Goal: Use online tool/utility: Utilize a website feature to perform a specific function

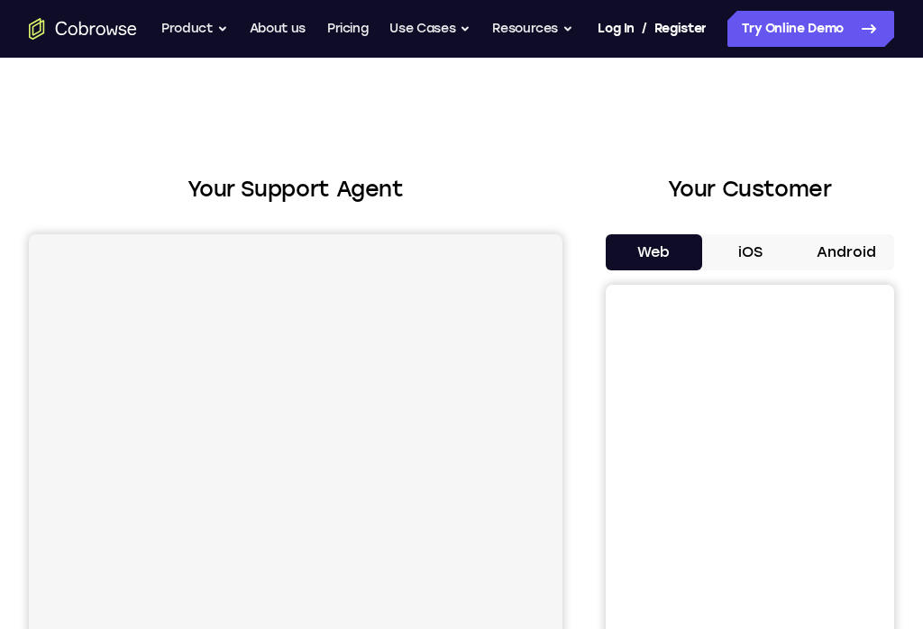
click at [835, 241] on button "Android" at bounding box center [845, 252] width 96 height 36
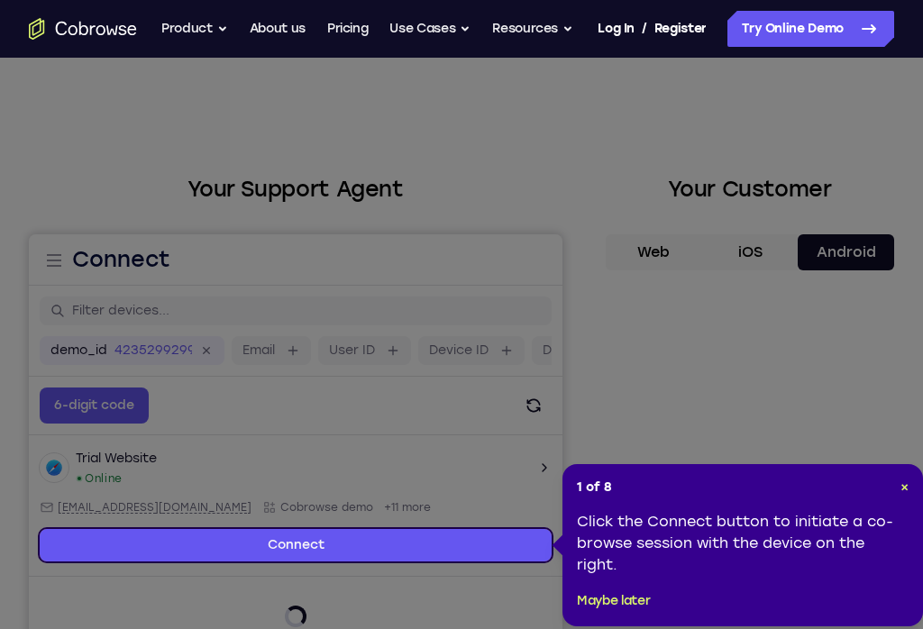
click at [489, 522] on icon at bounding box center [461, 314] width 923 height 629
click at [895, 487] on header "1 of 8 ×" at bounding box center [743, 487] width 332 height 18
click at [912, 477] on div "1 of 8 × Click the Connect button to initiate a co-browse session with the devi…" at bounding box center [742, 545] width 360 height 162
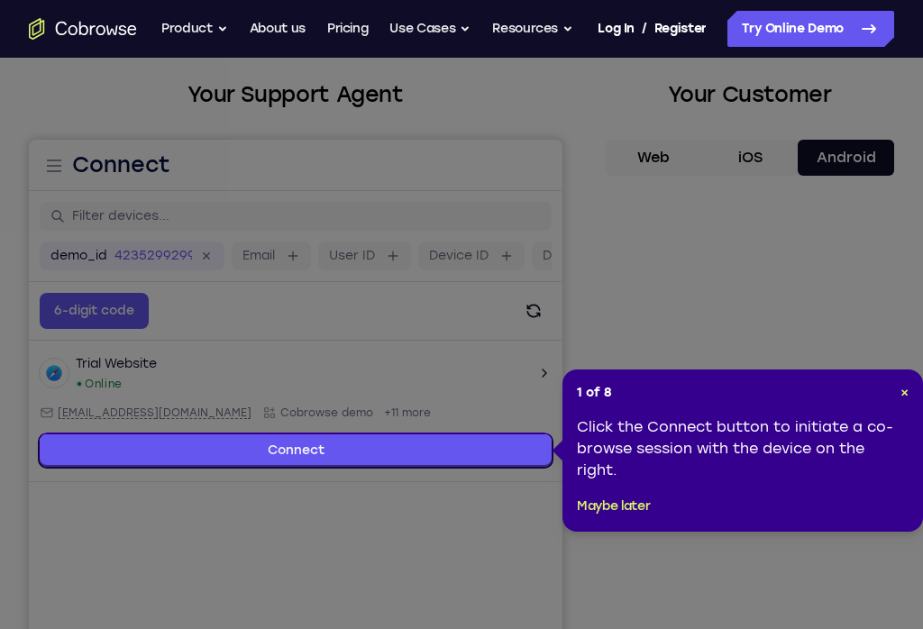
scroll to position [96, 0]
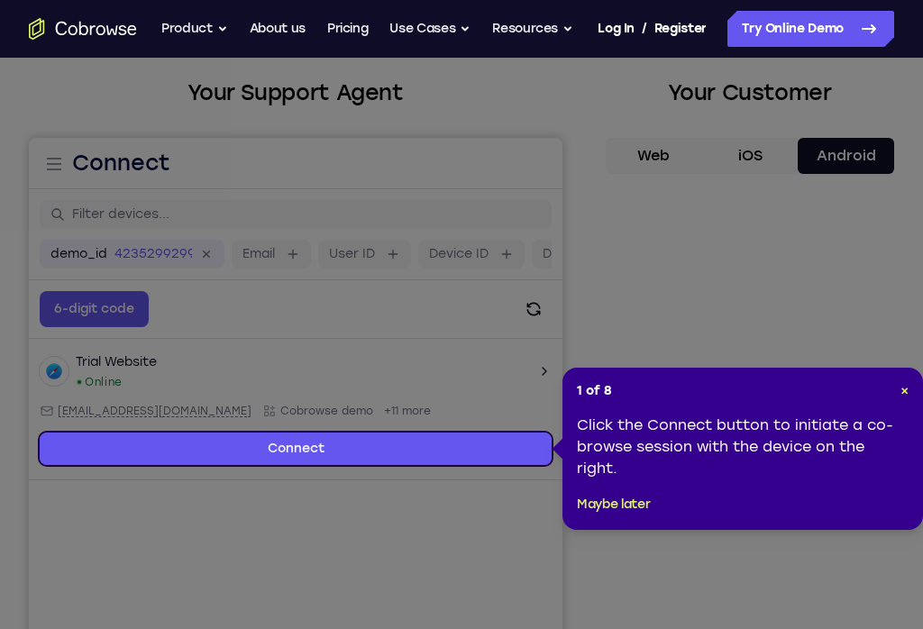
click at [900, 392] on span "×" at bounding box center [904, 390] width 8 height 15
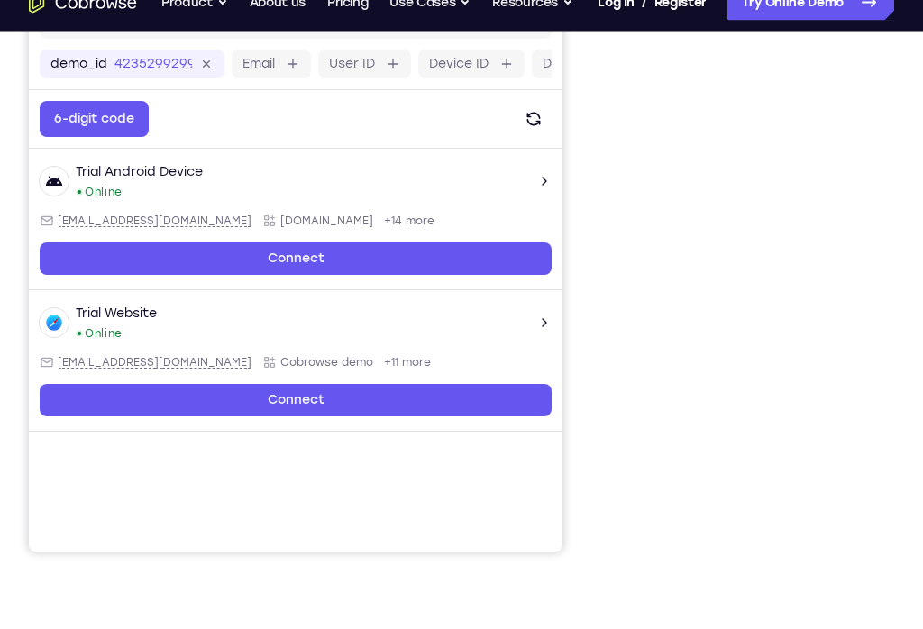
scroll to position [288, 0]
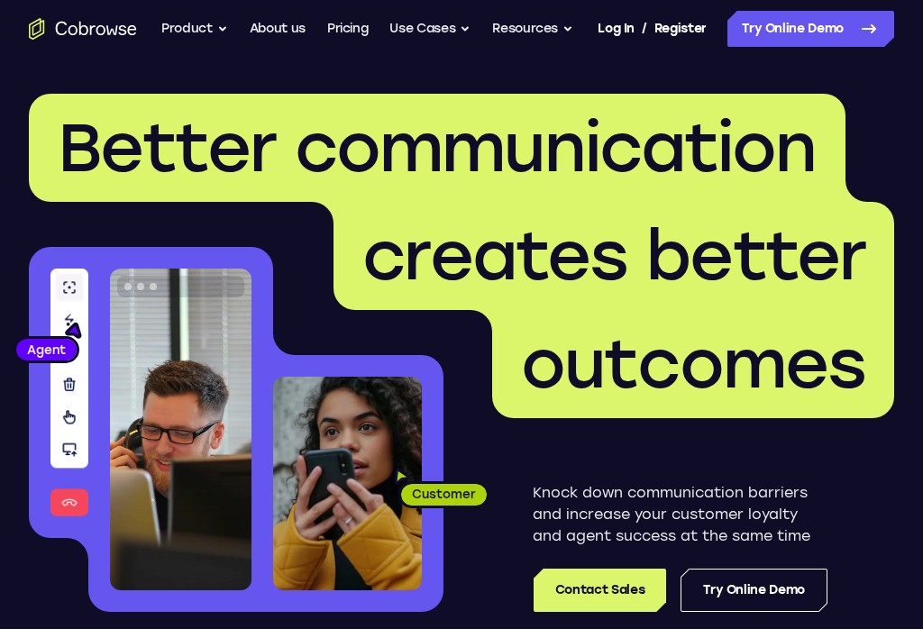
click at [847, 20] on link "Try Online Demo" at bounding box center [810, 29] width 167 height 36
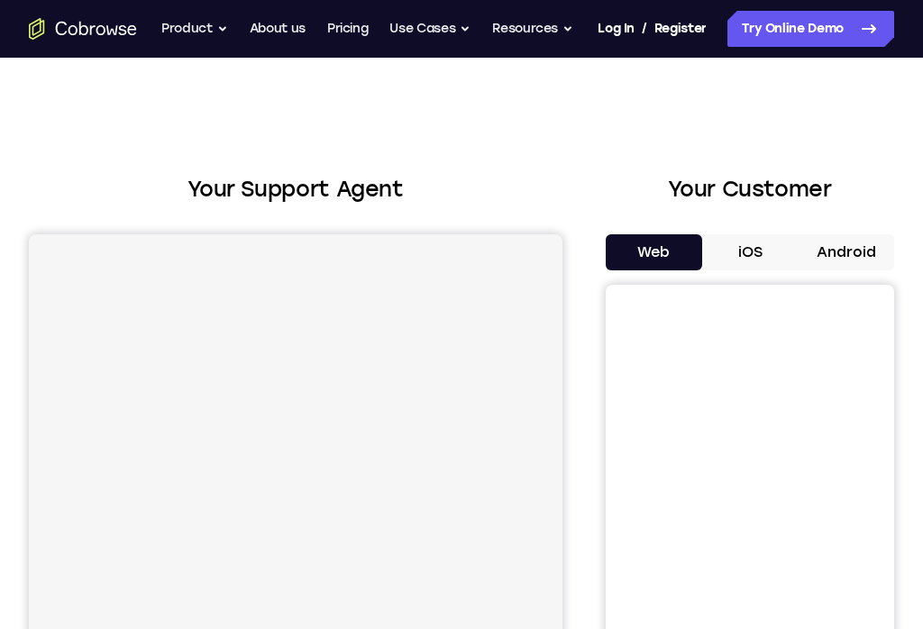
click at [849, 253] on button "Android" at bounding box center [845, 252] width 96 height 36
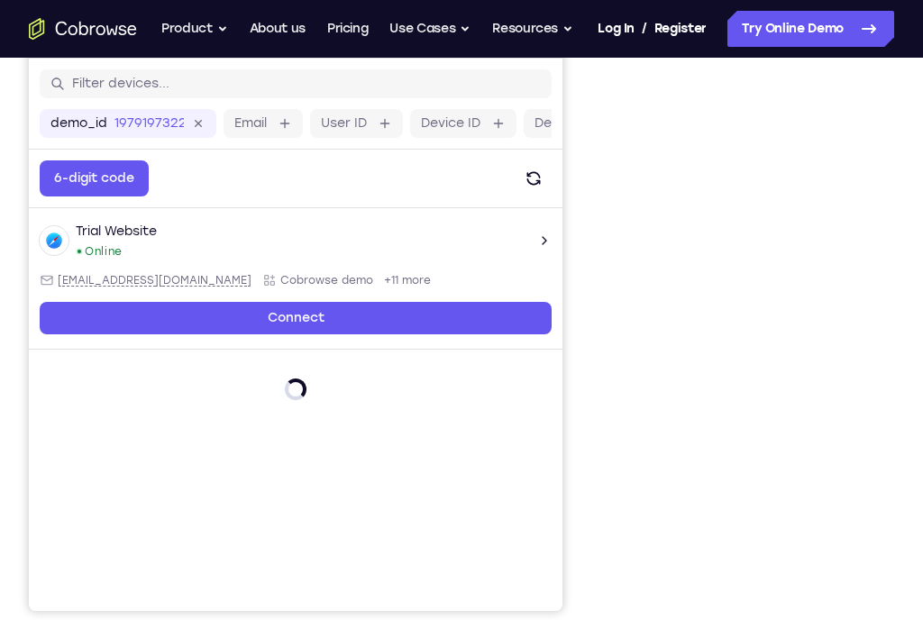
scroll to position [242, 0]
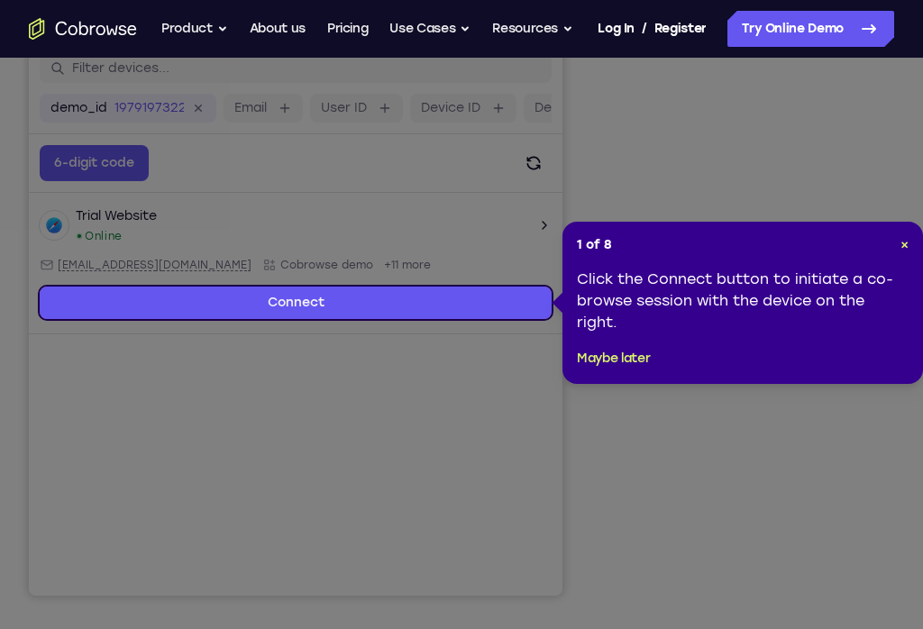
click at [900, 239] on span "×" at bounding box center [904, 244] width 8 height 15
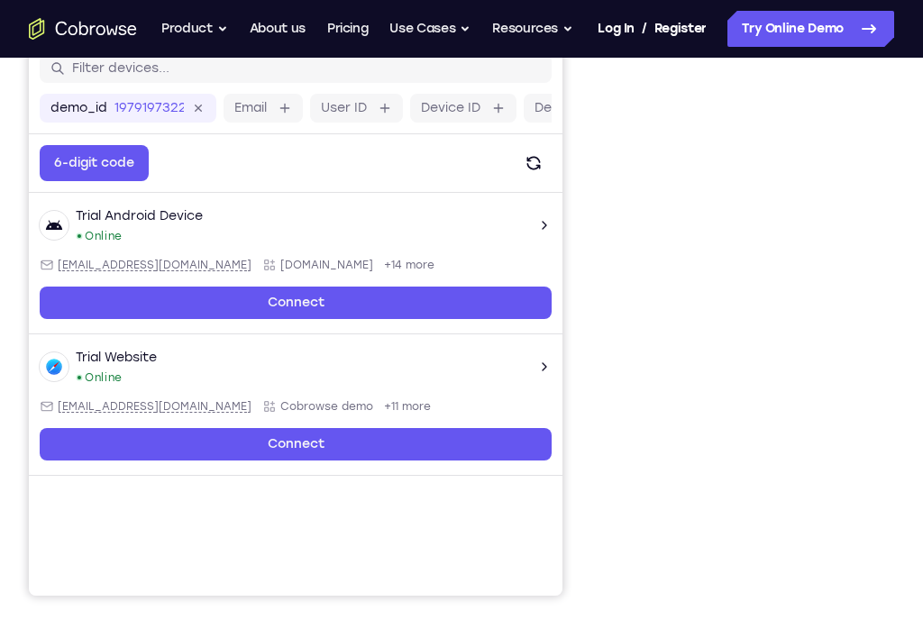
click at [888, 286] on div at bounding box center [749, 319] width 288 height 554
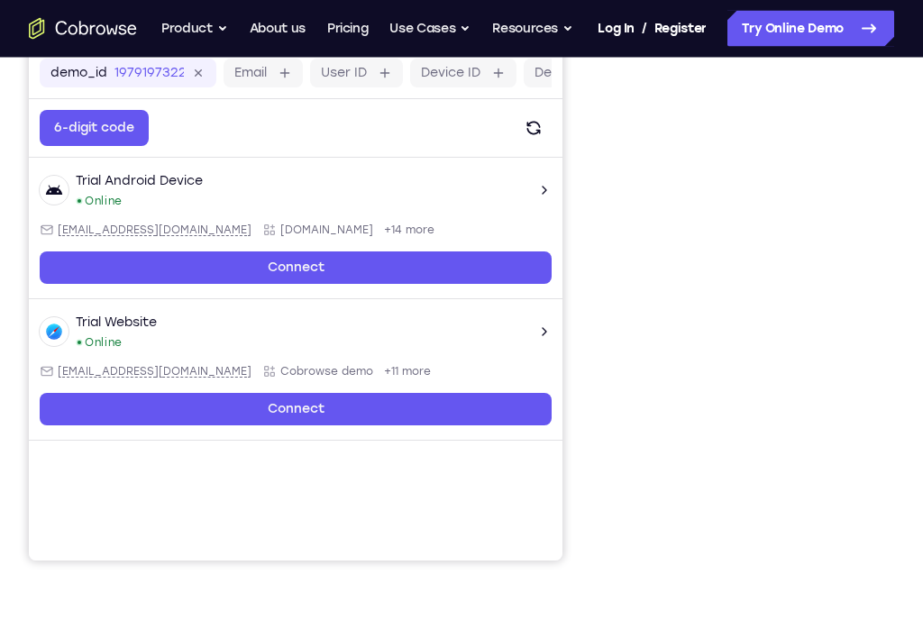
scroll to position [276, 0]
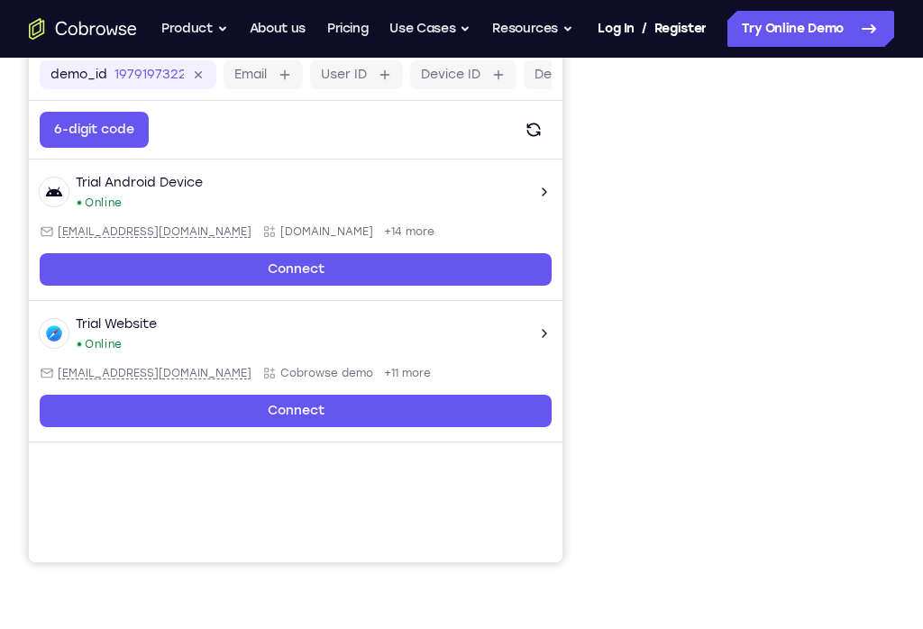
click at [890, 450] on div at bounding box center [749, 286] width 288 height 554
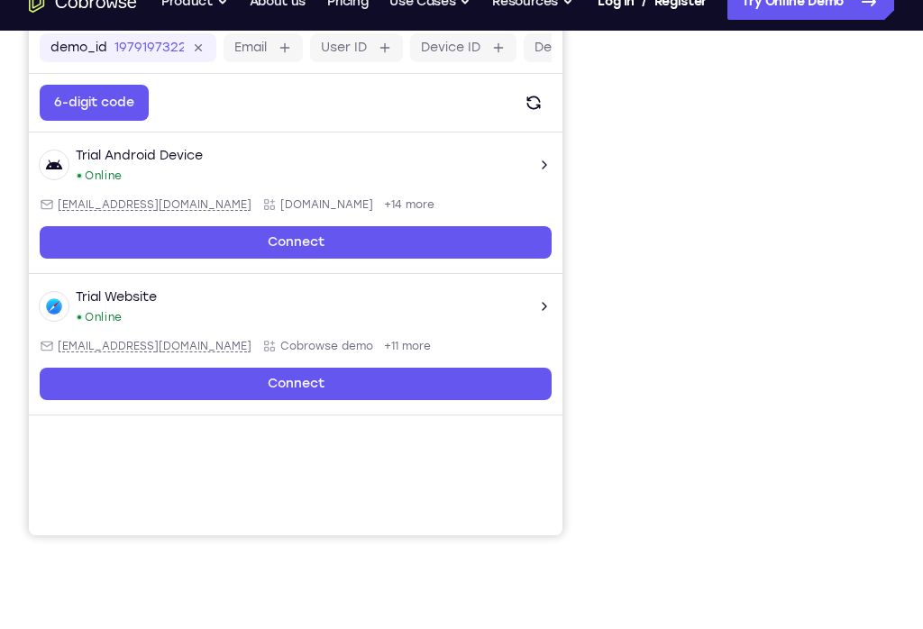
scroll to position [304, 0]
